Goal: Book appointment/travel/reservation

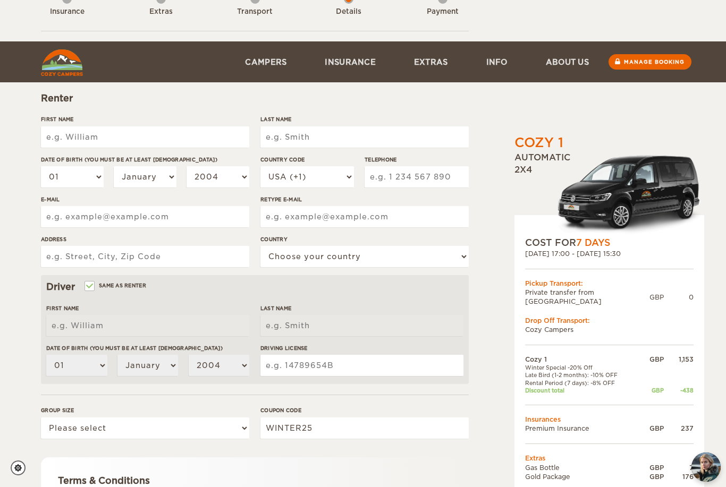
scroll to position [168, 0]
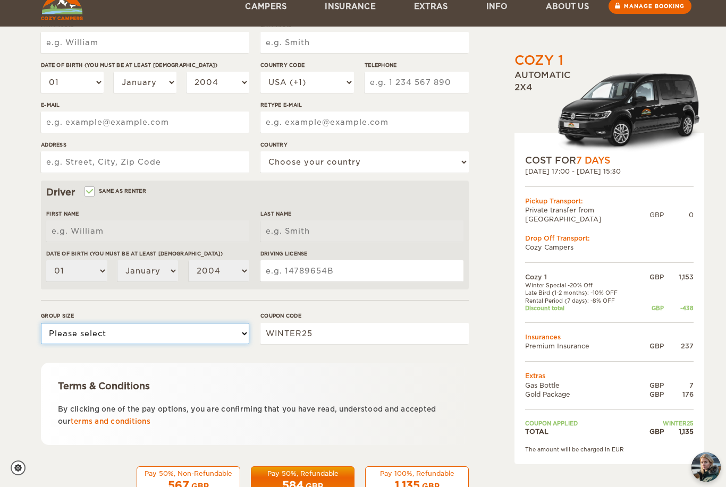
click at [240, 335] on select "Please select 1 2" at bounding box center [145, 333] width 208 height 21
select select "1"
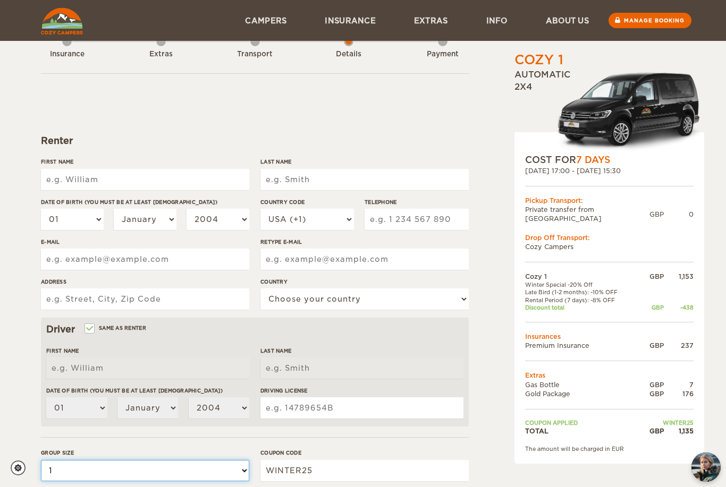
scroll to position [31, 0]
click at [165, 179] on input "First Name" at bounding box center [145, 180] width 208 height 21
type input "[PERSON_NAME]"
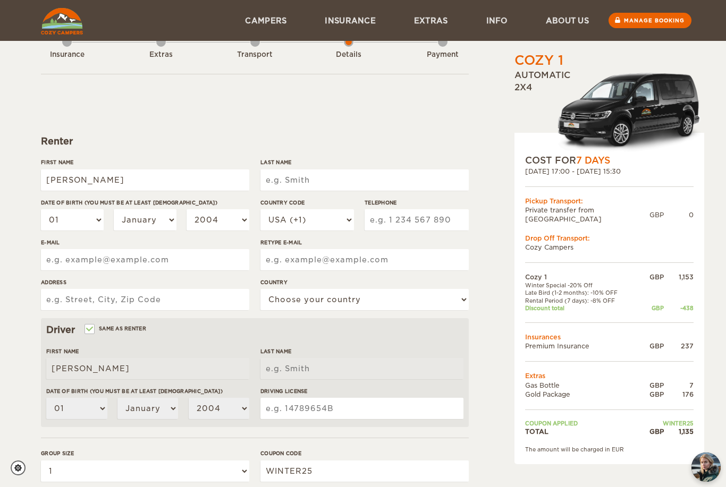
type input "[PERSON_NAME]"
click at [100, 223] on select "01 02 03 04 05 06 07 08 09 10 11 12 13 14 15 16 17 18 19 20 21 22 23 24 25 26 2…" at bounding box center [72, 219] width 63 height 21
select select "07"
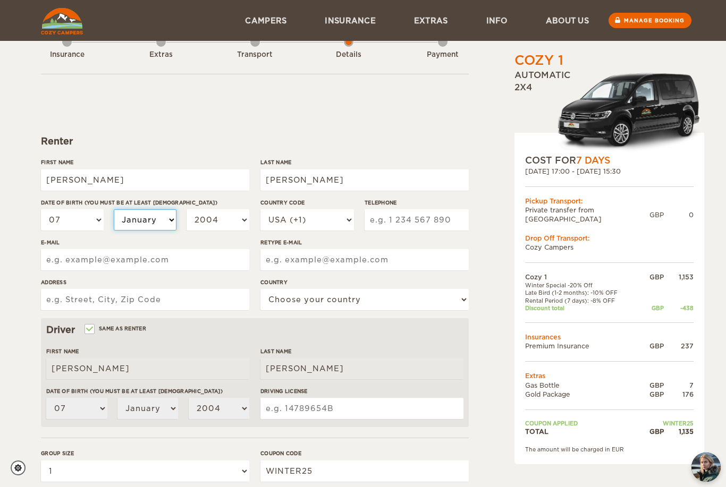
click at [168, 224] on select "January February March April May June July August September October November De…" at bounding box center [145, 219] width 63 height 21
select select "05"
click at [239, 220] on select "2004 2003 2002 2001 2000 1999 1998 1997 1996 1995 1994 1993 1992 1991 1990 1989…" at bounding box center [218, 219] width 63 height 21
select select "1968"
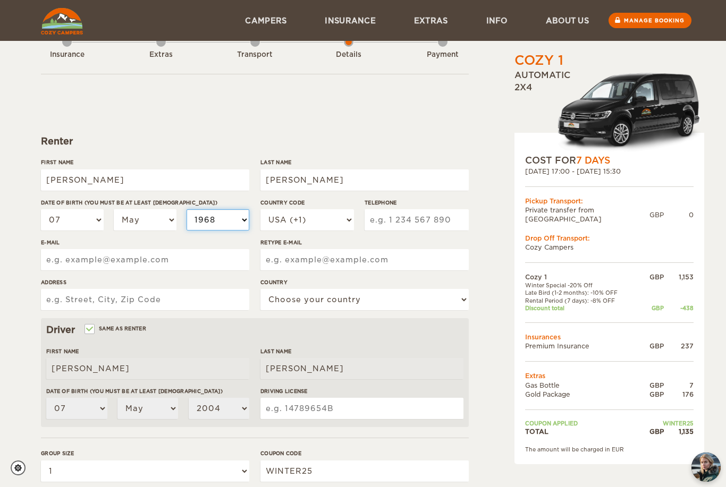
select select "1968"
click at [344, 218] on select "USA (+1) [GEOGRAPHIC_DATA] (+44) [GEOGRAPHIC_DATA] (+49) [GEOGRAPHIC_DATA] (+21…" at bounding box center [307, 219] width 94 height 21
select select "44"
click at [420, 218] on input "Telephone" at bounding box center [417, 219] width 104 height 21
type input "7818568998"
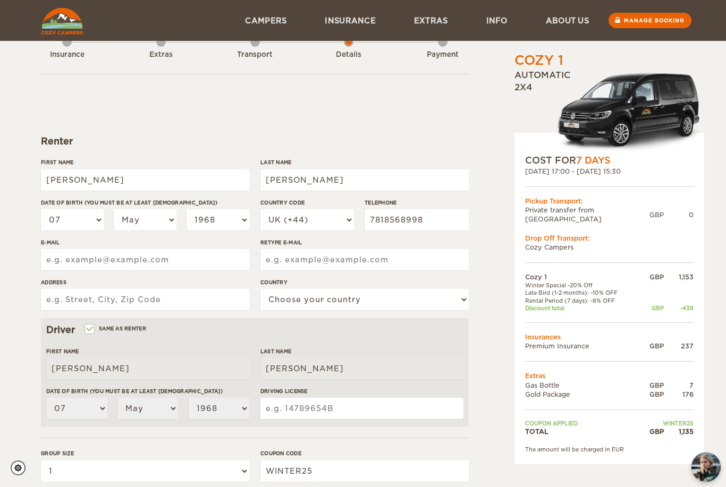
click at [155, 259] on input "E-mail" at bounding box center [145, 259] width 208 height 21
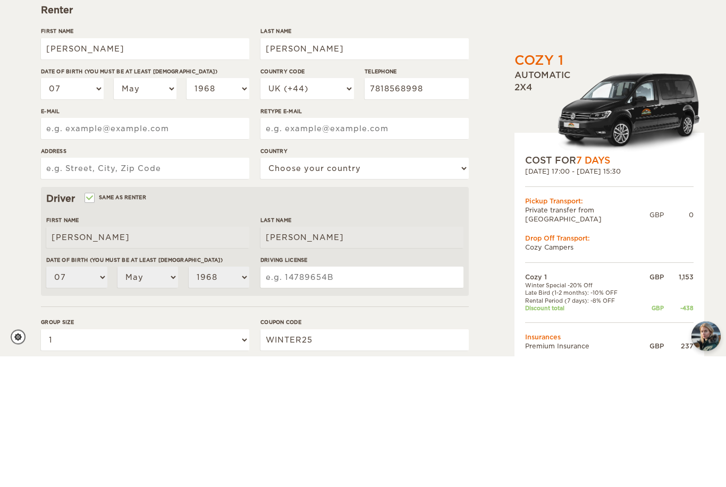
type input "[EMAIL_ADDRESS][DOMAIN_NAME]"
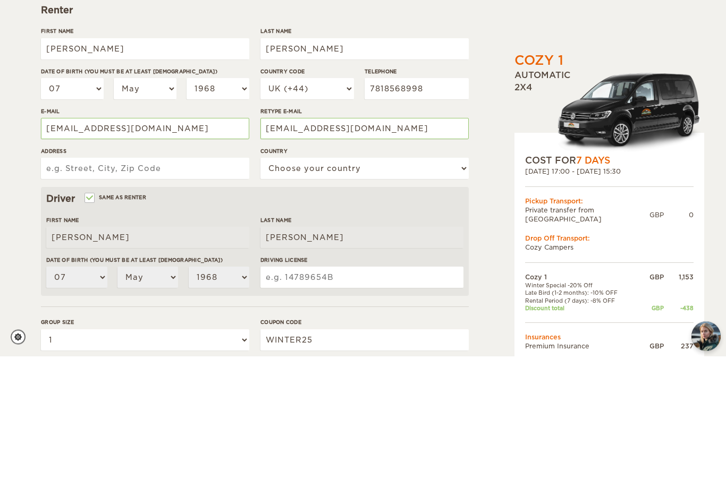
type input "[STREET_ADDRESS]"
select select "221"
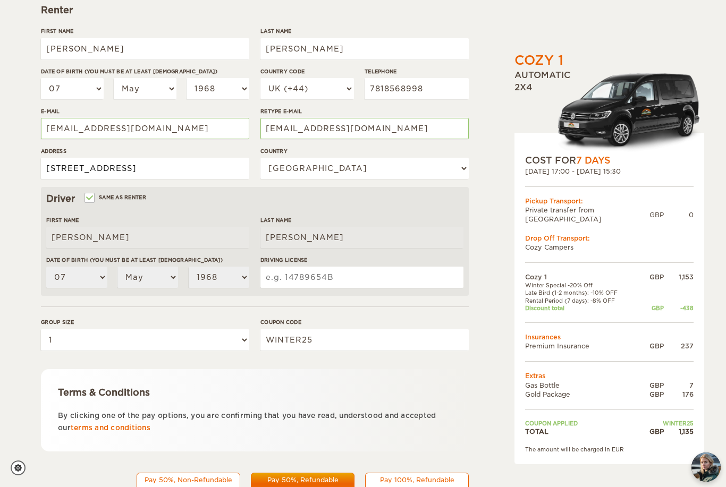
click at [144, 167] on input "[STREET_ADDRESS]" at bounding box center [145, 168] width 208 height 21
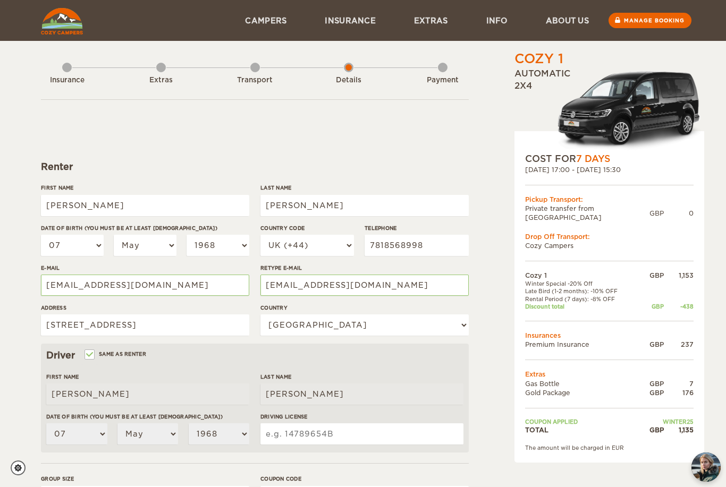
scroll to position [0, 0]
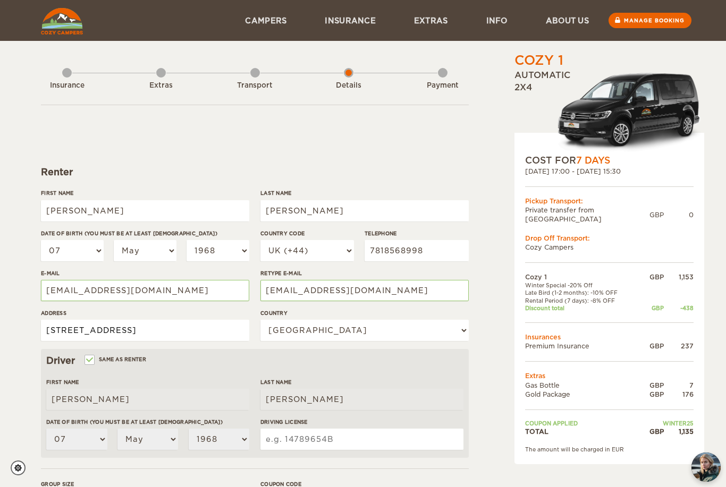
type input "[STREET_ADDRESS]"
click at [319, 2] on link "Insurance" at bounding box center [350, 20] width 89 height 41
